Goal: Information Seeking & Learning: Learn about a topic

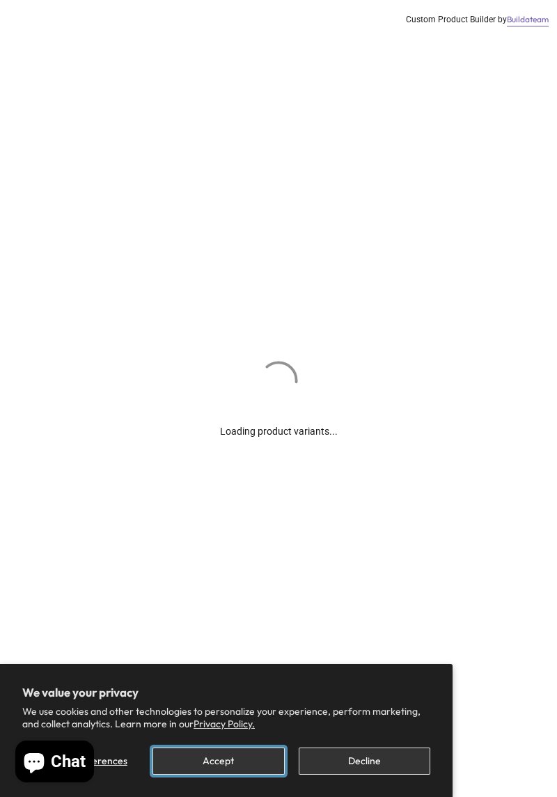
click at [231, 773] on button "Accept" at bounding box center [218, 760] width 132 height 27
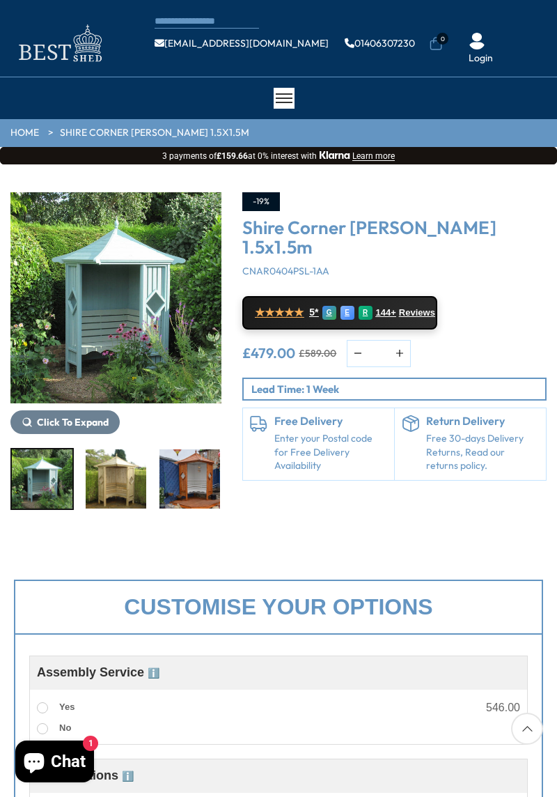
click at [35, 417] on button "Click To Expand" at bounding box center [64, 422] width 109 height 24
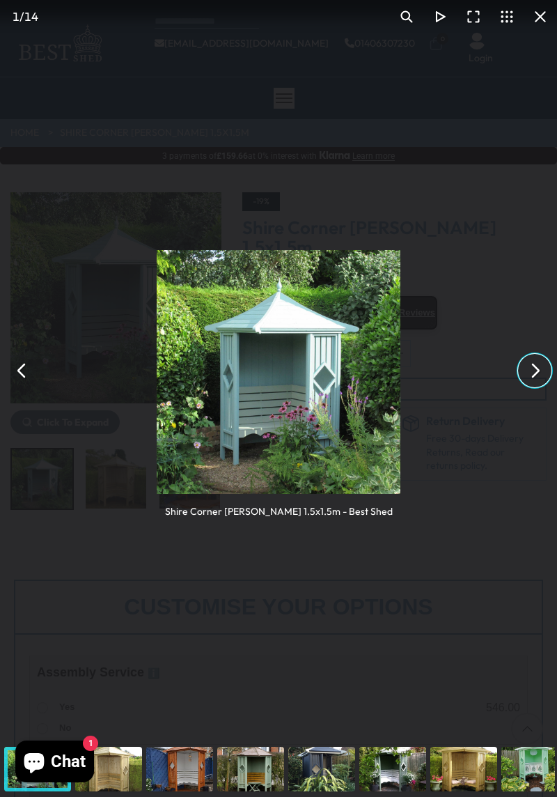
click at [532, 373] on button "You can close this modal content with the ESC key" at bounding box center [534, 370] width 33 height 33
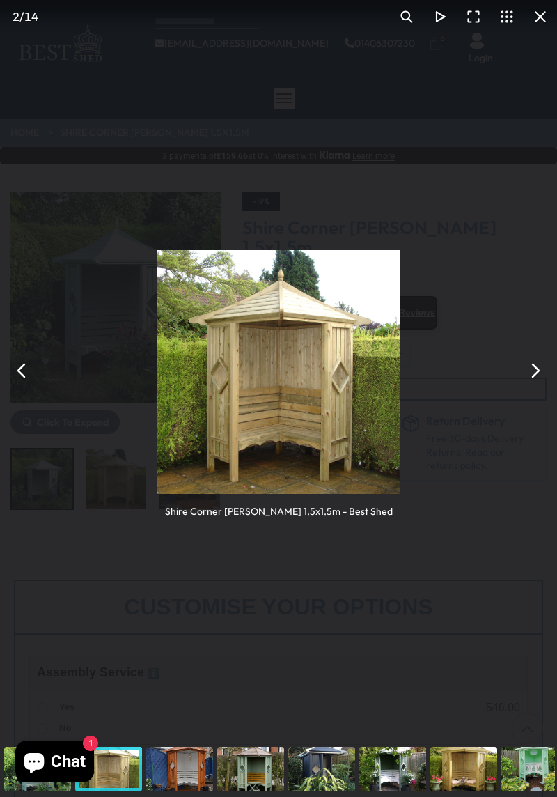
click at [531, 373] on button "You can close this modal content with the ESC key" at bounding box center [534, 370] width 33 height 33
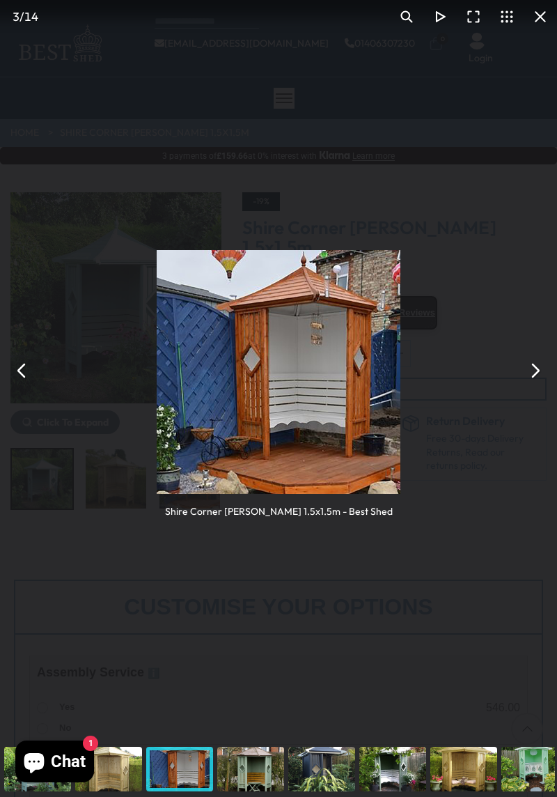
click at [528, 377] on button "You can close this modal content with the ESC key" at bounding box center [534, 370] width 33 height 33
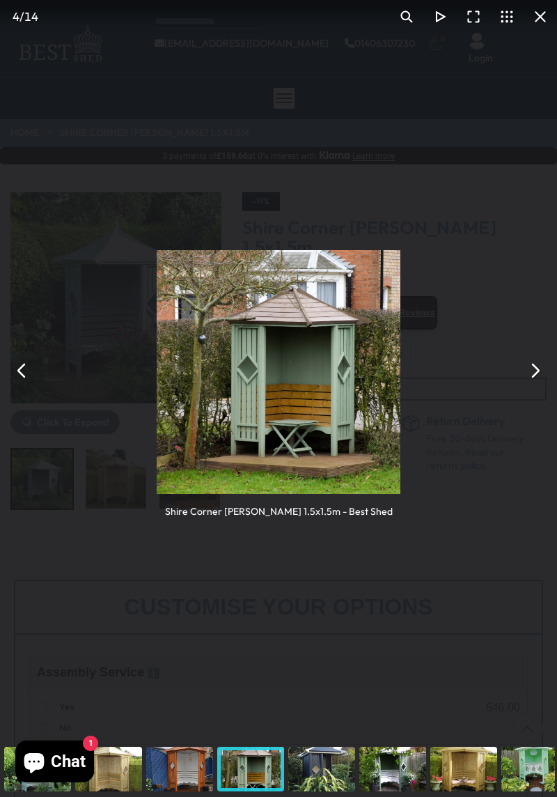
click at [528, 376] on button "You can close this modal content with the ESC key" at bounding box center [534, 370] width 33 height 33
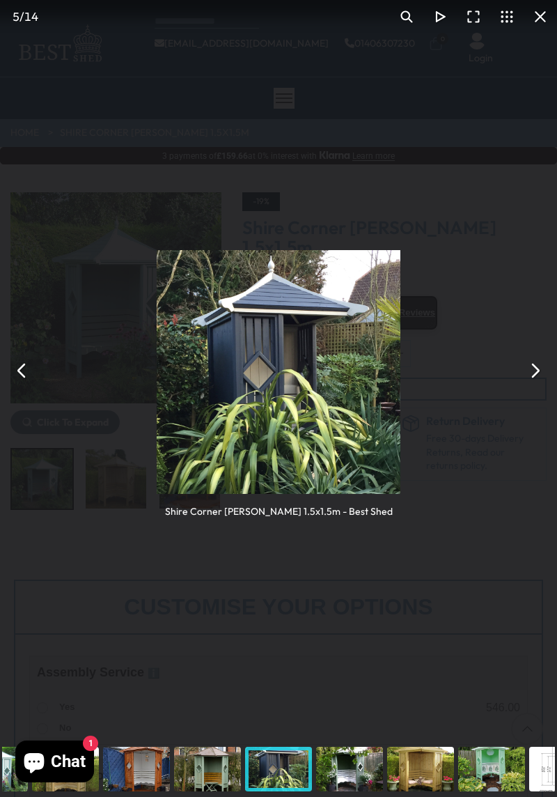
click at [529, 377] on button "You can close this modal content with the ESC key" at bounding box center [534, 370] width 33 height 33
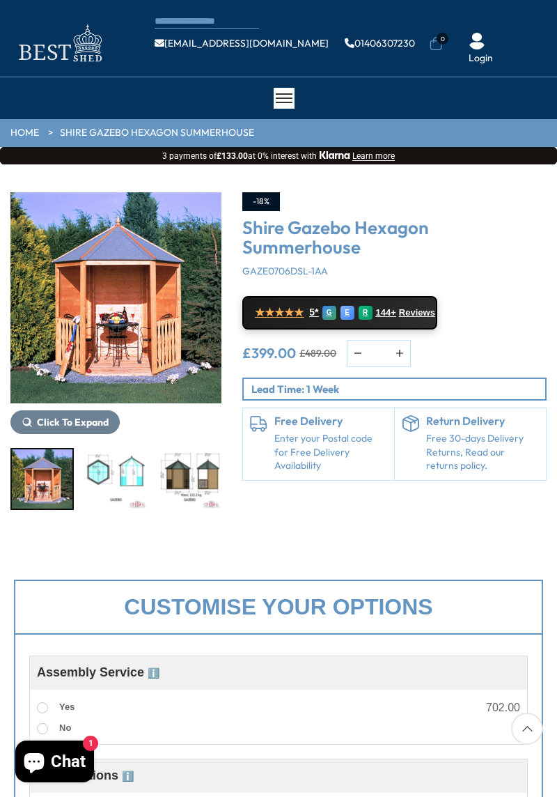
click at [102, 478] on img "2 / 8" at bounding box center [116, 478] width 61 height 59
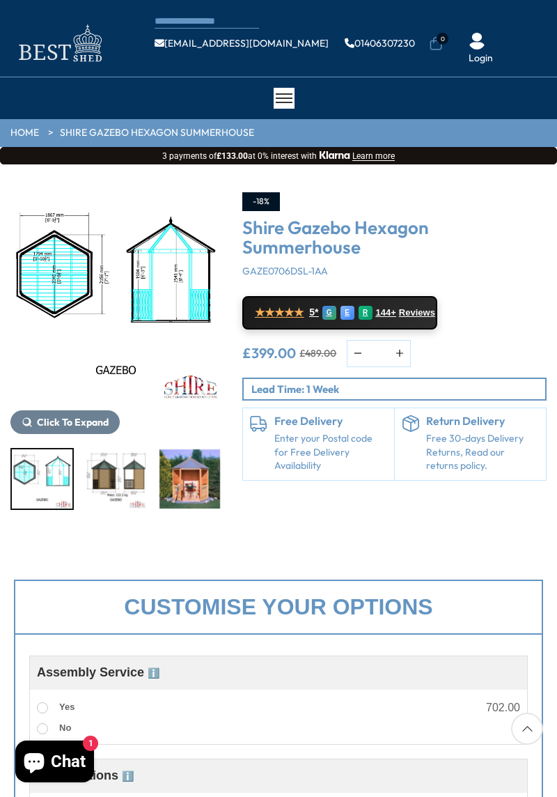
click at [180, 498] on img "4 / 8" at bounding box center [189, 478] width 61 height 59
